Goal: Task Accomplishment & Management: Manage account settings

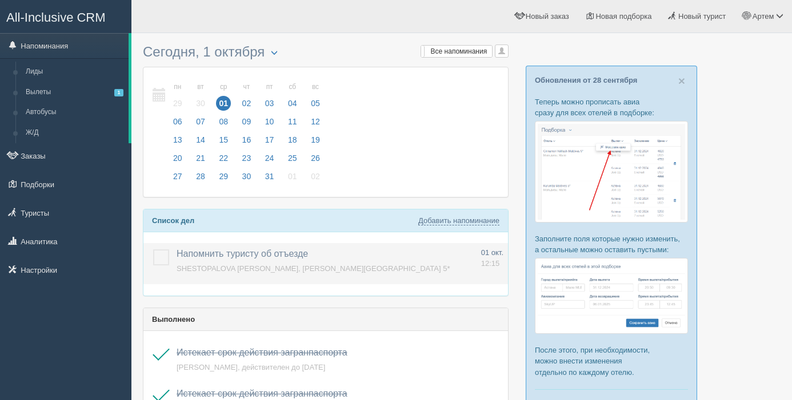
click at [153, 250] on label at bounding box center [153, 250] width 0 height 0
click at [0, 0] on input "checkbox" at bounding box center [0, 0] width 0 height 0
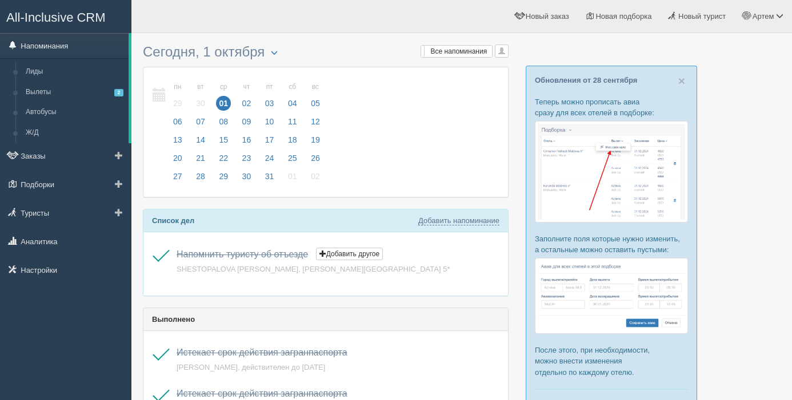
click at [73, 51] on link "Напоминания" at bounding box center [64, 45] width 128 height 25
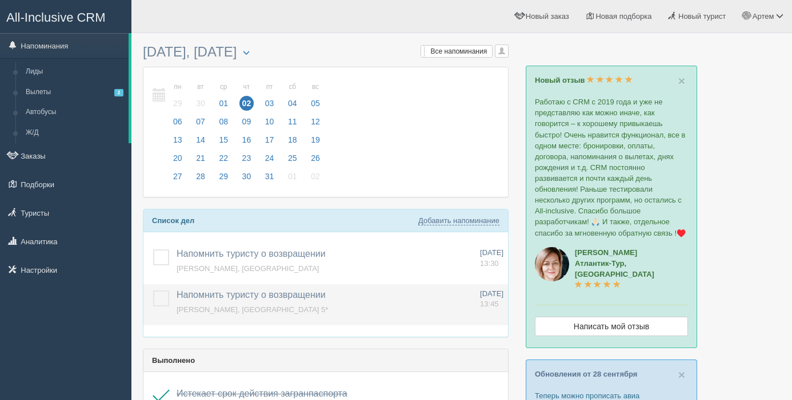
click at [153, 291] on label at bounding box center [153, 291] width 0 height 0
click at [0, 0] on input "checkbox" at bounding box center [0, 0] width 0 height 0
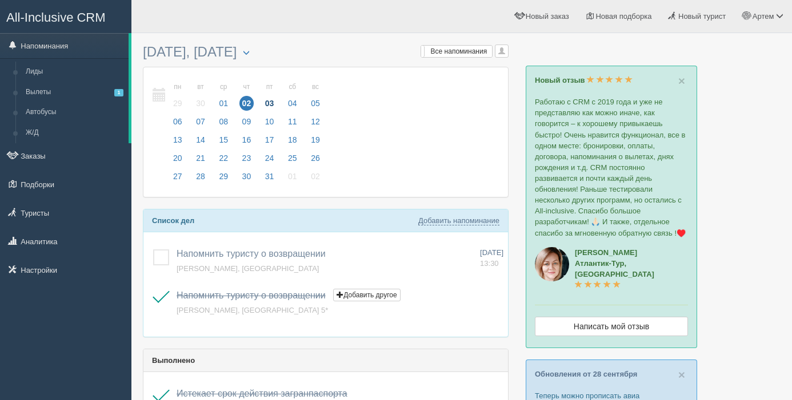
click at [270, 99] on span "03" at bounding box center [269, 103] width 15 height 15
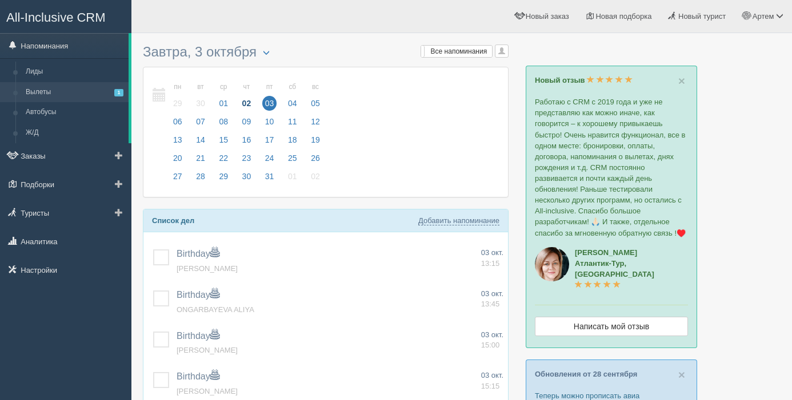
click at [41, 89] on link "Вылеты 1" at bounding box center [75, 92] width 108 height 21
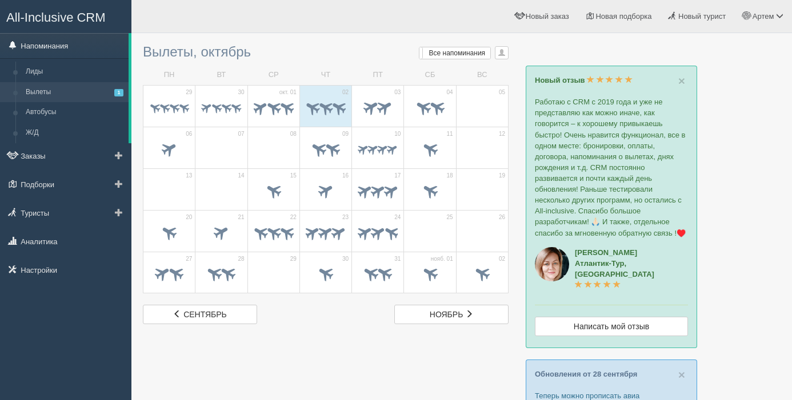
click at [67, 51] on link "Напоминания" at bounding box center [64, 45] width 128 height 25
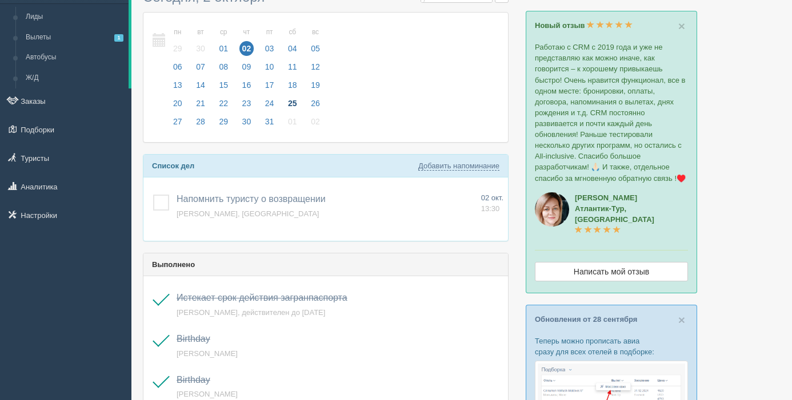
scroll to position [55, 0]
click at [273, 46] on span "03" at bounding box center [269, 48] width 15 height 15
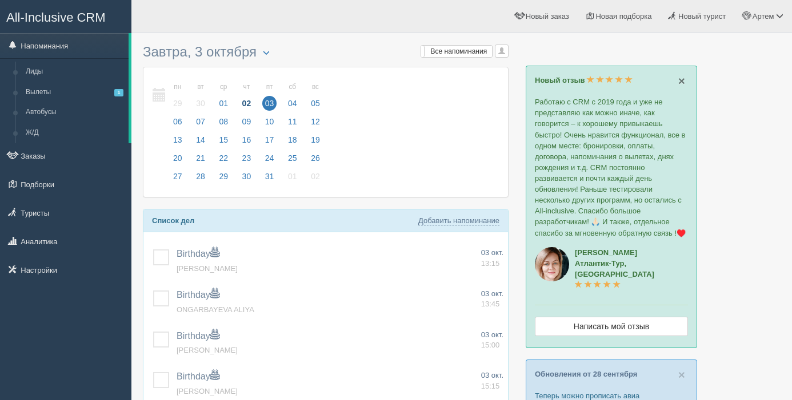
click at [679, 79] on span "×" at bounding box center [681, 80] width 7 height 13
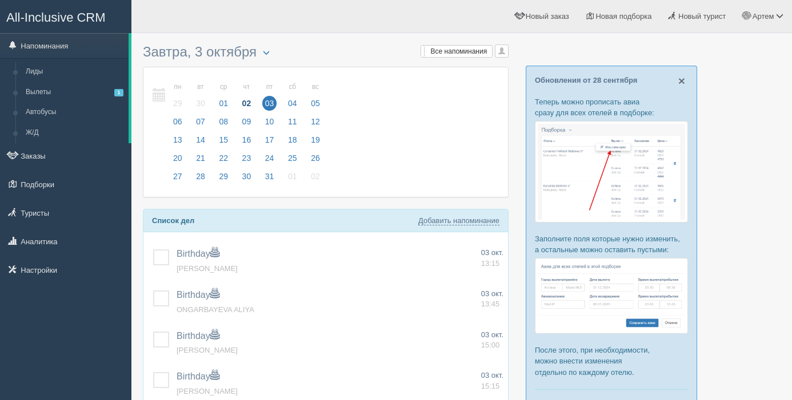
click at [680, 81] on span "×" at bounding box center [681, 80] width 7 height 13
